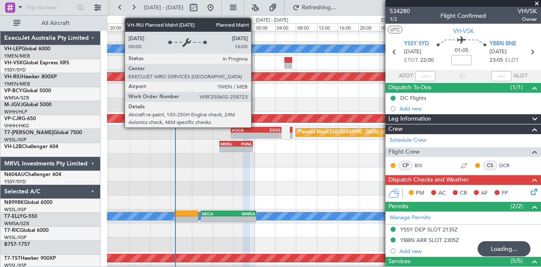
scroll to position [3, 0]
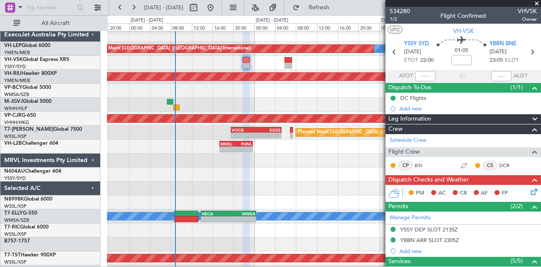
click at [530, 189] on icon at bounding box center [532, 190] width 7 height 7
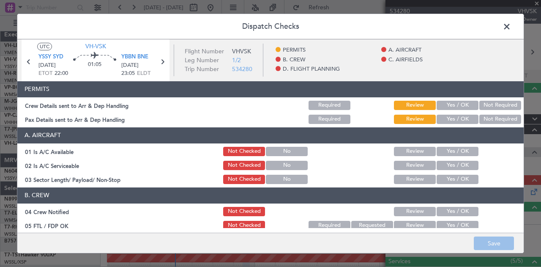
click at [490, 101] on button "Not Required" at bounding box center [500, 105] width 42 height 9
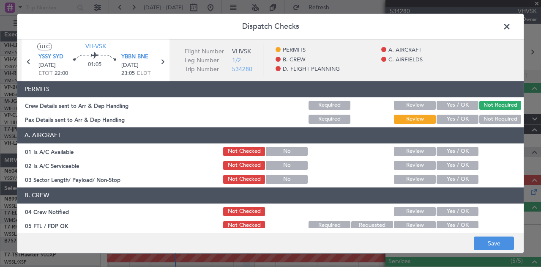
click at [484, 117] on button "Not Required" at bounding box center [500, 119] width 42 height 9
click at [459, 148] on button "Yes / OK" at bounding box center [458, 151] width 42 height 9
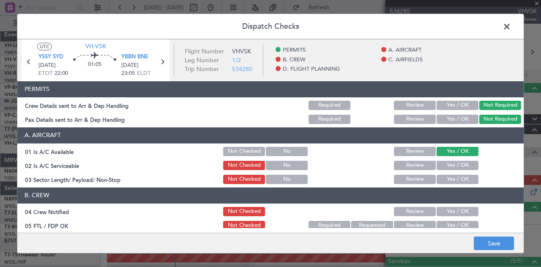
click at [448, 163] on button "Yes / OK" at bounding box center [458, 165] width 42 height 9
click at [446, 175] on button "Yes / OK" at bounding box center [458, 179] width 42 height 9
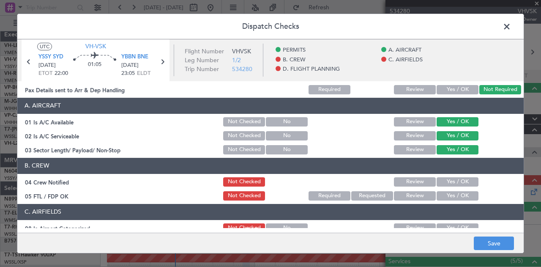
scroll to position [42, 0]
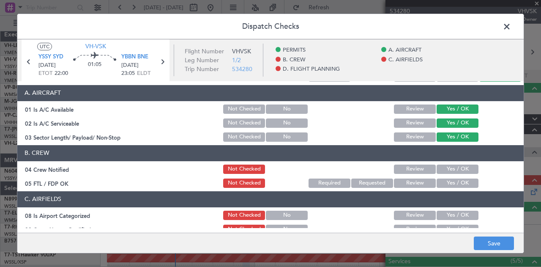
click at [450, 170] on button "Yes / OK" at bounding box center [458, 168] width 42 height 9
click at [449, 180] on button "Yes / OK" at bounding box center [458, 182] width 42 height 9
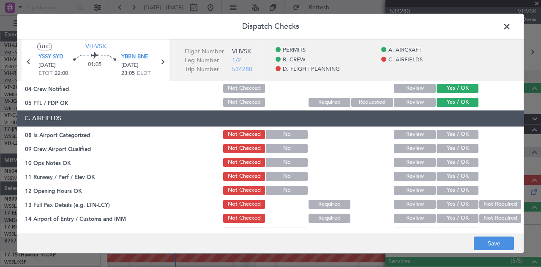
scroll to position [127, 0]
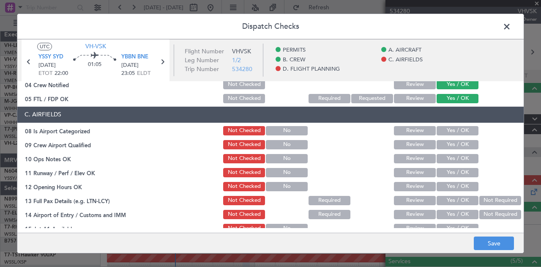
click at [443, 127] on button "Yes / OK" at bounding box center [458, 130] width 42 height 9
click at [441, 148] on button "Yes / OK" at bounding box center [458, 144] width 42 height 9
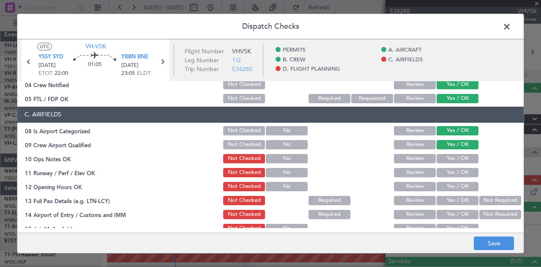
click at [442, 160] on button "Yes / OK" at bounding box center [458, 158] width 42 height 9
click at [447, 169] on button "Yes / OK" at bounding box center [458, 172] width 42 height 9
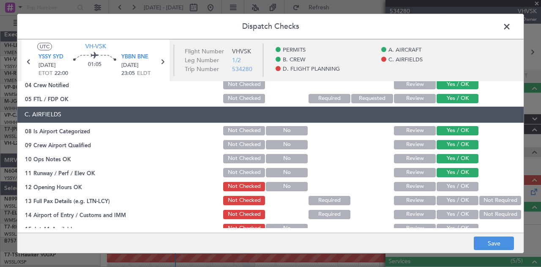
click at [447, 180] on section "C. AIRFIELDS 08 Is Airport Categorized Not Checked No Review Yes / OK 09 Crew A…" at bounding box center [270, 212] width 507 height 211
click at [451, 199] on button "Yes / OK" at bounding box center [458, 200] width 42 height 9
click at [452, 187] on button "Yes / OK" at bounding box center [458, 186] width 42 height 9
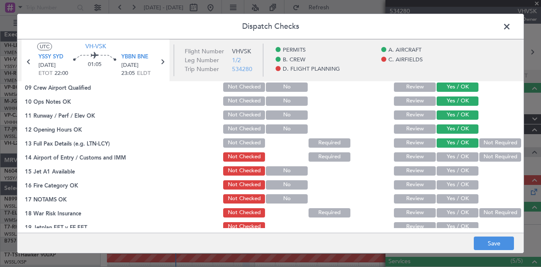
scroll to position [211, 0]
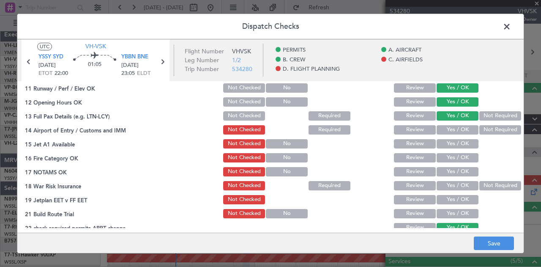
drag, startPoint x: 484, startPoint y: 126, endPoint x: 465, endPoint y: 135, distance: 20.6
click at [484, 127] on button "Not Required" at bounding box center [500, 129] width 42 height 9
click at [452, 141] on button "Yes / OK" at bounding box center [458, 143] width 42 height 9
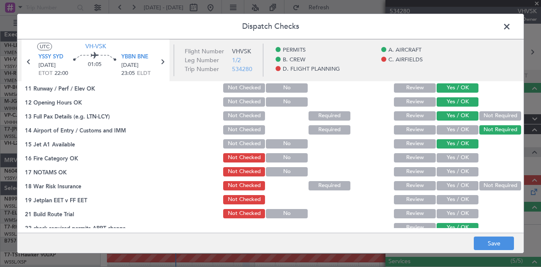
drag, startPoint x: 451, startPoint y: 156, endPoint x: 451, endPoint y: 162, distance: 5.9
click at [451, 158] on button "Yes / OK" at bounding box center [458, 157] width 42 height 9
click at [450, 175] on button "Yes / OK" at bounding box center [458, 171] width 42 height 9
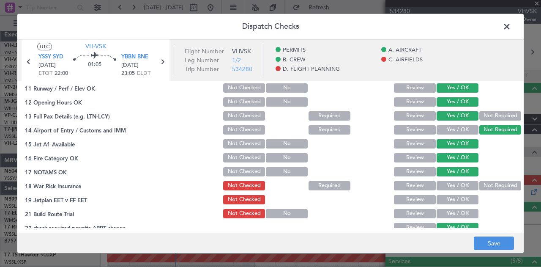
click at [491, 187] on button "Not Required" at bounding box center [500, 185] width 42 height 9
click at [461, 199] on button "Yes / OK" at bounding box center [458, 199] width 42 height 9
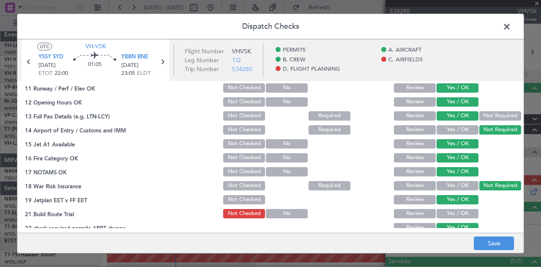
click at [460, 211] on button "Yes / OK" at bounding box center [458, 213] width 42 height 9
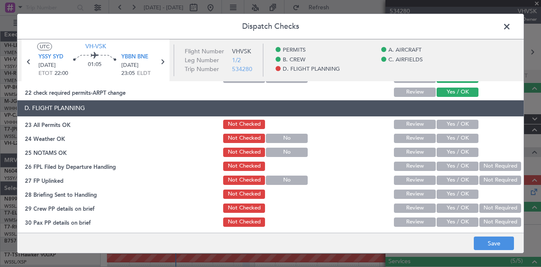
scroll to position [349, 0]
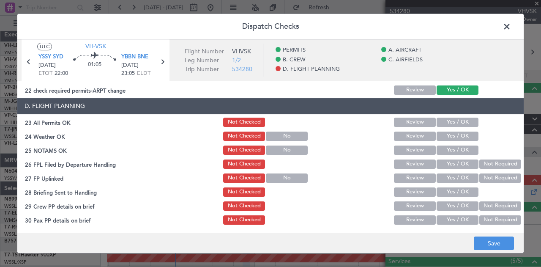
drag, startPoint x: 446, startPoint y: 121, endPoint x: 445, endPoint y: 131, distance: 10.2
click at [446, 121] on button "Yes / OK" at bounding box center [458, 122] width 42 height 9
click at [444, 134] on button "Yes / OK" at bounding box center [458, 136] width 42 height 9
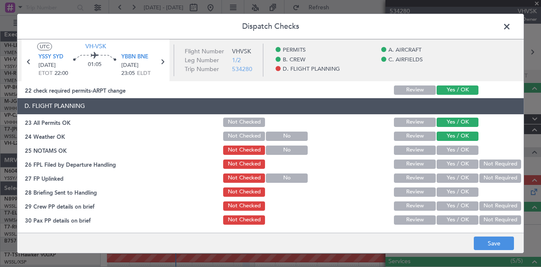
click at [444, 148] on button "Yes / OK" at bounding box center [458, 149] width 42 height 9
drag, startPoint x: 493, startPoint y: 162, endPoint x: 490, endPoint y: 171, distance: 10.1
click at [493, 165] on button "Not Required" at bounding box center [500, 163] width 42 height 9
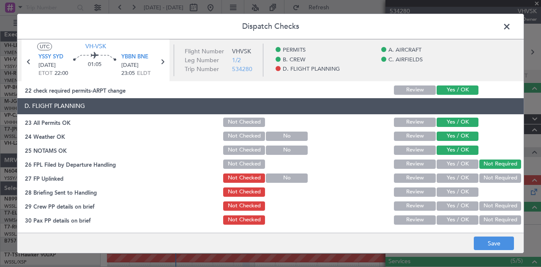
click at [487, 176] on button "Not Required" at bounding box center [500, 177] width 42 height 9
click at [469, 192] on button "Yes / OK" at bounding box center [458, 191] width 42 height 9
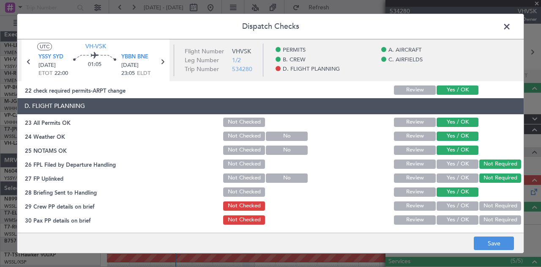
click at [495, 206] on button "Not Required" at bounding box center [500, 205] width 42 height 9
click at [494, 218] on button "Not Required" at bounding box center [500, 219] width 42 height 9
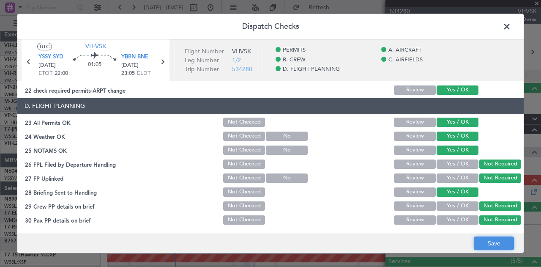
click at [501, 241] on button "Save" at bounding box center [494, 243] width 40 height 14
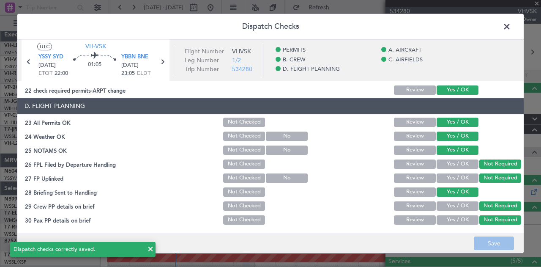
click at [511, 25] on span at bounding box center [511, 28] width 0 height 17
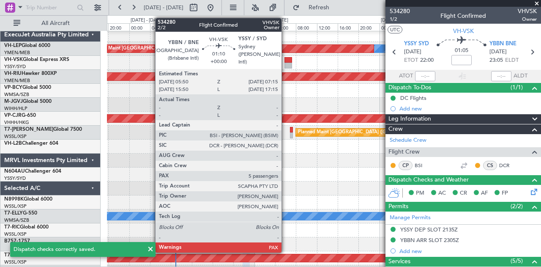
click at [286, 63] on div at bounding box center [289, 66] width 8 height 6
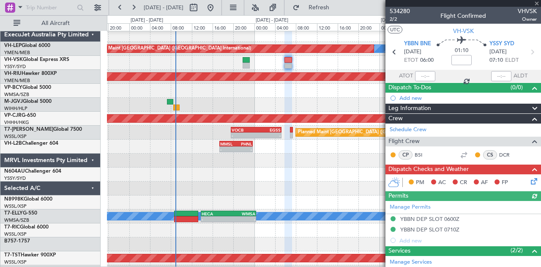
click at [529, 179] on icon at bounding box center [532, 179] width 7 height 7
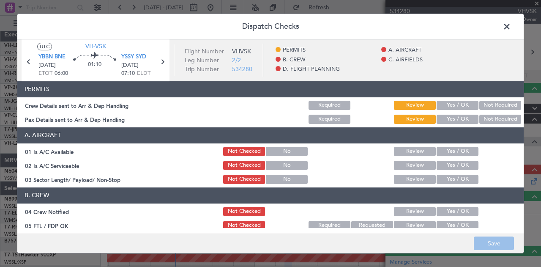
click at [496, 101] on button "Not Required" at bounding box center [500, 105] width 42 height 9
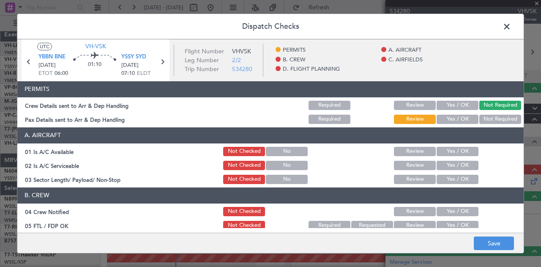
click at [489, 117] on button "Not Required" at bounding box center [500, 119] width 42 height 9
click at [448, 151] on button "Yes / OK" at bounding box center [458, 151] width 42 height 9
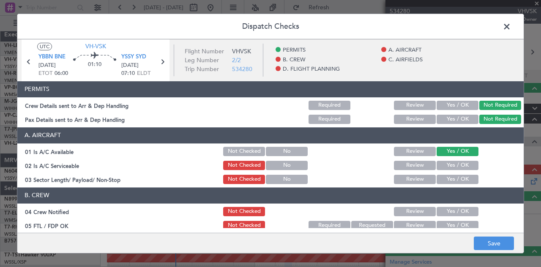
click at [450, 165] on button "Yes / OK" at bounding box center [458, 165] width 42 height 9
click at [448, 176] on button "Yes / OK" at bounding box center [458, 179] width 42 height 9
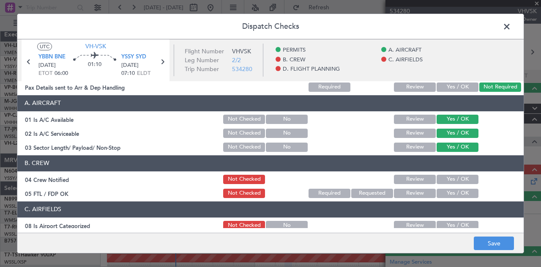
scroll to position [42, 0]
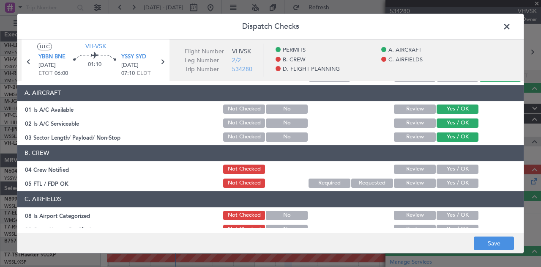
click at [449, 169] on button "Yes / OK" at bounding box center [458, 168] width 42 height 9
click at [448, 184] on button "Yes / OK" at bounding box center [458, 182] width 42 height 9
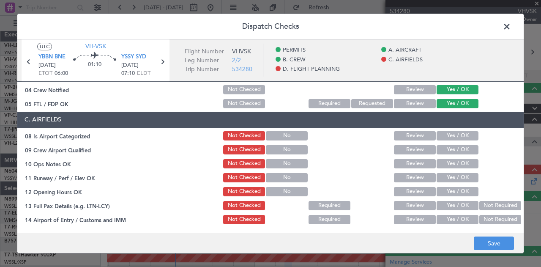
scroll to position [127, 0]
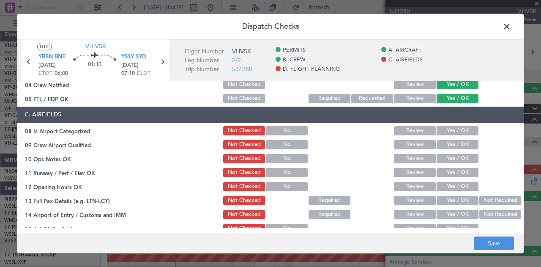
click at [443, 126] on button "Yes / OK" at bounding box center [458, 130] width 42 height 9
click at [442, 141] on button "Yes / OK" at bounding box center [458, 144] width 42 height 9
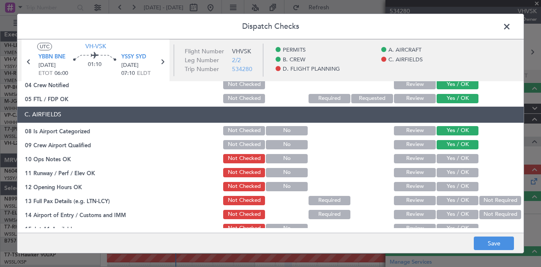
click at [442, 157] on button "Yes / OK" at bounding box center [458, 158] width 42 height 9
click at [443, 169] on button "Yes / OK" at bounding box center [458, 172] width 42 height 9
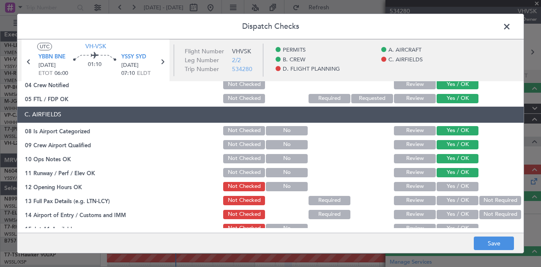
click at [447, 188] on button "Yes / OK" at bounding box center [458, 186] width 42 height 9
click at [447, 200] on button "Yes / OK" at bounding box center [458, 200] width 42 height 9
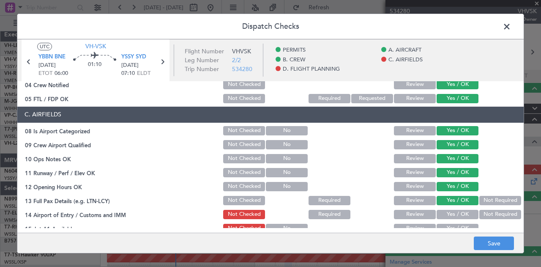
click at [493, 216] on button "Not Required" at bounding box center [500, 214] width 42 height 9
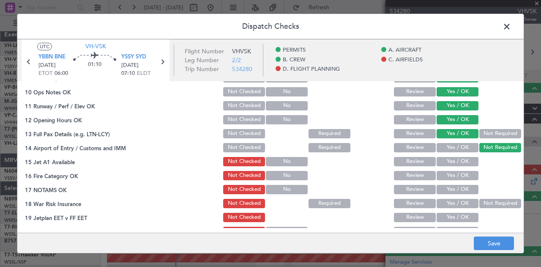
scroll to position [195, 0]
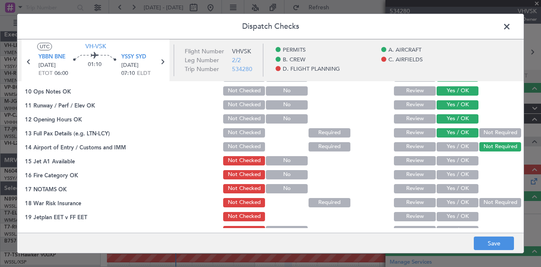
click at [448, 159] on button "Yes / OK" at bounding box center [458, 160] width 42 height 9
click at [448, 175] on button "Yes / OK" at bounding box center [458, 174] width 42 height 9
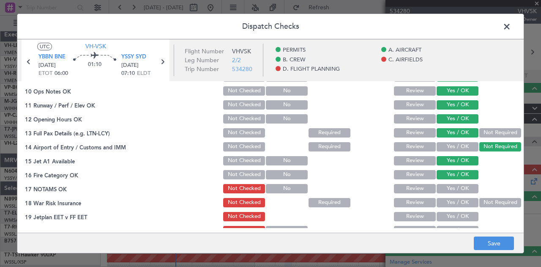
click at [450, 188] on button "Yes / OK" at bounding box center [458, 188] width 42 height 9
drag, startPoint x: 491, startPoint y: 202, endPoint x: 485, endPoint y: 205, distance: 7.2
click at [491, 202] on button "Not Required" at bounding box center [500, 202] width 42 height 9
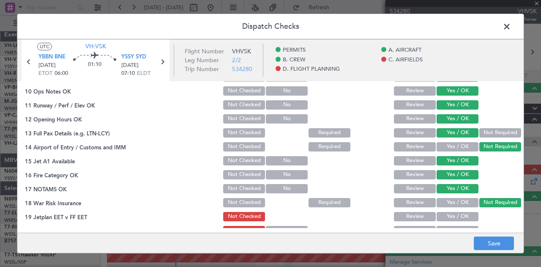
click at [457, 215] on button "Yes / OK" at bounding box center [458, 216] width 42 height 9
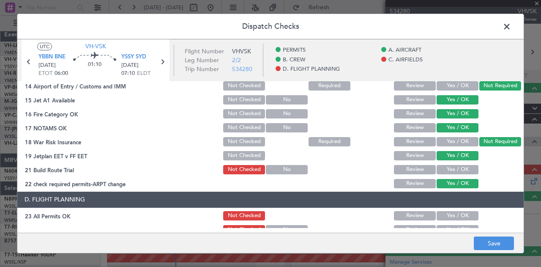
scroll to position [262, 0]
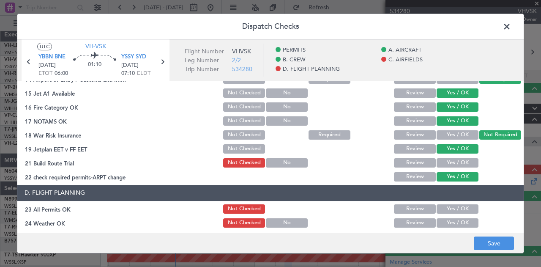
click at [449, 160] on button "Yes / OK" at bounding box center [458, 162] width 42 height 9
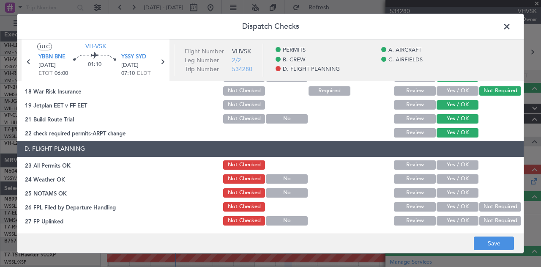
scroll to position [347, 0]
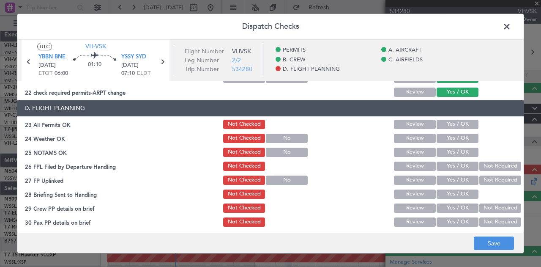
click at [437, 120] on button "Yes / OK" at bounding box center [458, 124] width 42 height 9
click at [442, 140] on button "Yes / OK" at bounding box center [458, 138] width 42 height 9
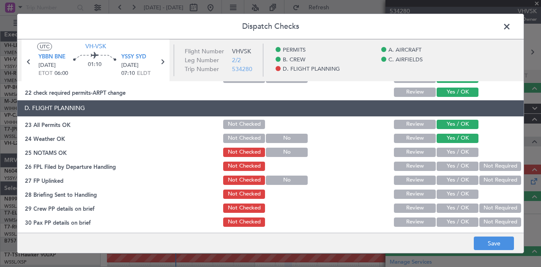
click at [445, 156] on button "Yes / OK" at bounding box center [458, 152] width 42 height 9
click at [483, 166] on button "Not Required" at bounding box center [500, 166] width 42 height 9
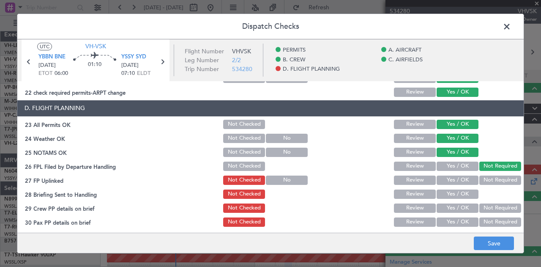
click at [481, 181] on button "Not Required" at bounding box center [500, 179] width 42 height 9
click at [470, 192] on button "Yes / OK" at bounding box center [458, 193] width 42 height 9
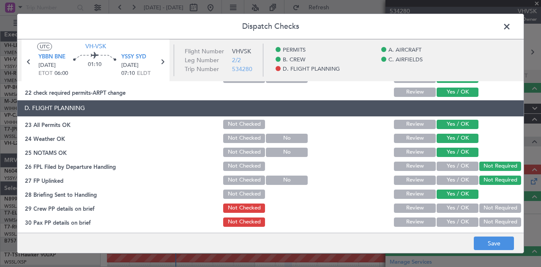
click at [489, 204] on button "Not Required" at bounding box center [500, 207] width 42 height 9
click at [497, 224] on button "Not Required" at bounding box center [500, 221] width 42 height 9
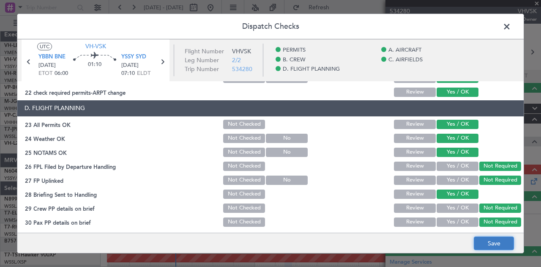
click at [496, 240] on button "Save" at bounding box center [494, 243] width 40 height 14
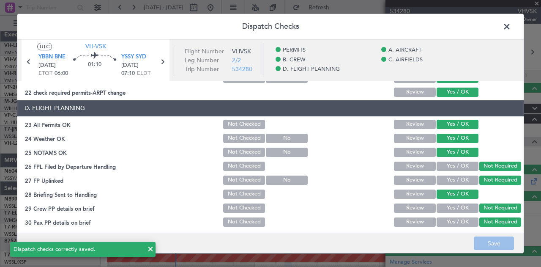
click at [511, 24] on span at bounding box center [511, 28] width 0 height 17
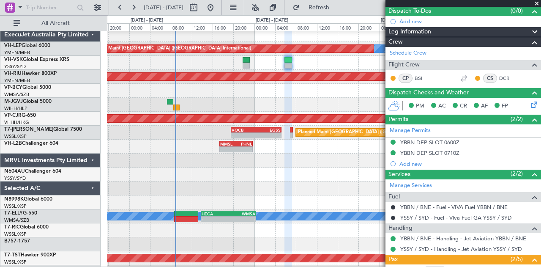
scroll to position [169, 0]
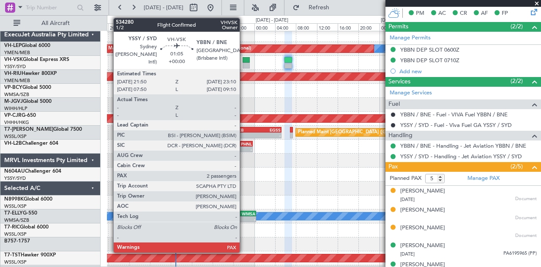
click at [244, 64] on div at bounding box center [246, 66] width 7 height 6
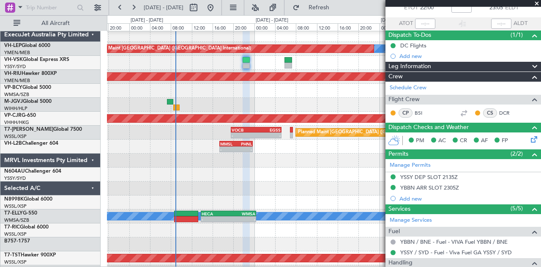
scroll to position [10, 0]
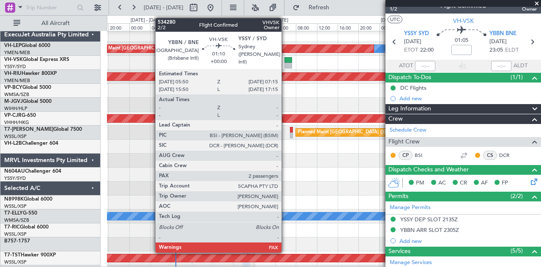
click at [286, 63] on div at bounding box center [289, 66] width 8 height 6
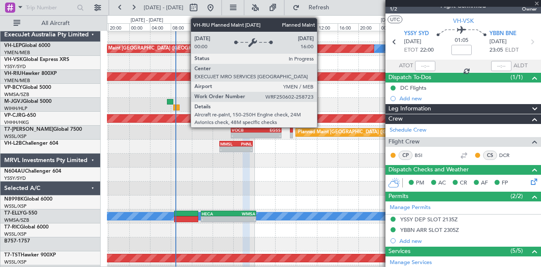
type input "5"
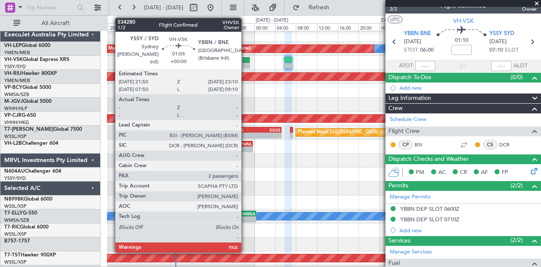
click at [246, 62] on div at bounding box center [246, 60] width 7 height 6
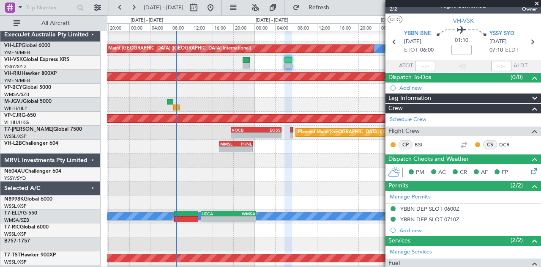
click at [231, 180] on div at bounding box center [324, 174] width 434 height 14
